Goal: Task Accomplishment & Management: Use online tool/utility

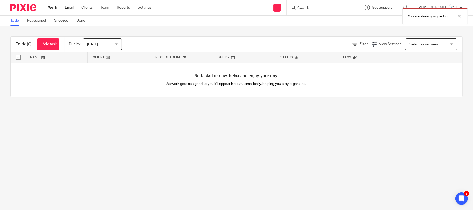
click at [68, 8] on link "Email" at bounding box center [69, 7] width 9 height 5
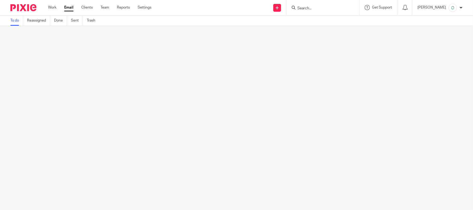
click at [53, 96] on div at bounding box center [236, 118] width 473 height 184
click at [181, 125] on div at bounding box center [236, 118] width 473 height 184
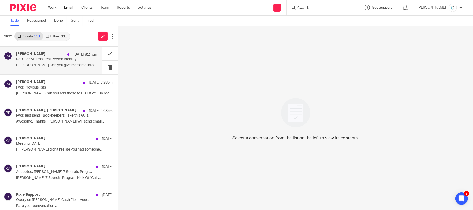
drag, startPoint x: 57, startPoint y: 66, endPoint x: 87, endPoint y: 70, distance: 30.2
click at [57, 66] on p "Hi [PERSON_NAME] Can you give me some info about the..." at bounding box center [56, 65] width 81 height 4
click at [76, 65] on p "Hi [PERSON_NAME] Can you give me some info about the..." at bounding box center [56, 65] width 81 height 4
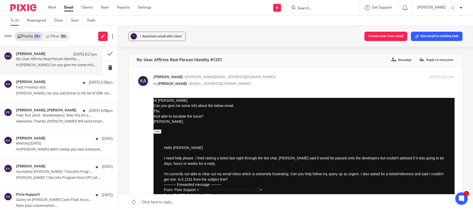
click at [284, 38] on div "? + Associate email with client Create task from email Add email to existing ta…" at bounding box center [295, 36] width 355 height 21
click at [433, 38] on button "Add email to existing task" at bounding box center [437, 36] width 52 height 9
